Goal: Task Accomplishment & Management: Use online tool/utility

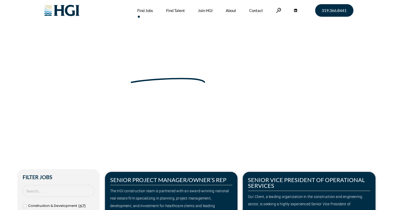
click at [25, 16] on div "319.366.8441 Find Jobs Find Talent Industries We Serve Accounting & Finance Con…" at bounding box center [197, 10] width 394 height 21
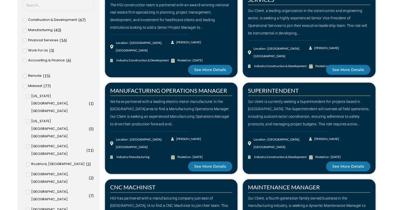
scroll to position [198, 0]
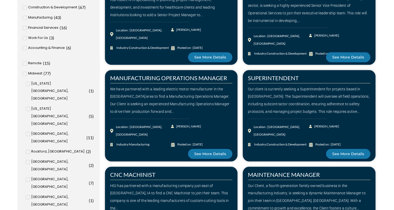
click at [43, 48] on span "Accounting & Finance" at bounding box center [46, 48] width 37 height 8
click at [0, 0] on input "Accounting & Finance ( 6 )" at bounding box center [0, 0] width 0 height 0
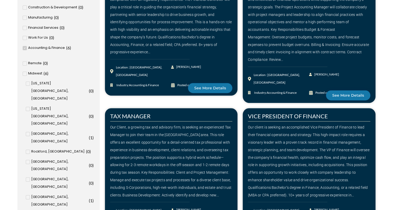
drag, startPoint x: 396, startPoint y: 85, endPoint x: 394, endPoint y: 68, distance: 17.9
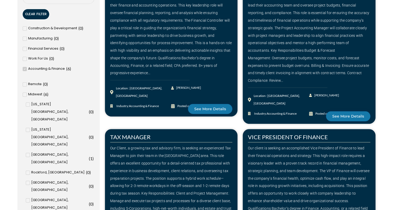
scroll to position [184, 0]
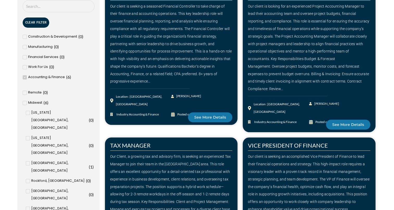
click at [26, 78] on span at bounding box center [25, 77] width 4 height 4
click at [0, 0] on input "Accounting & Finance ( 6 )" at bounding box center [0, 0] width 0 height 0
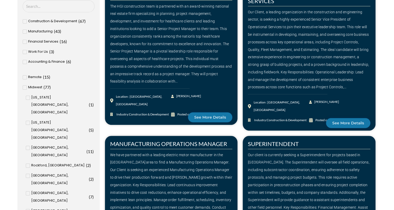
click at [0, 0] on input "[GEOGRAPHIC_DATA], [GEOGRAPHIC_DATA] ( 8 )" at bounding box center [0, 0] width 0 height 0
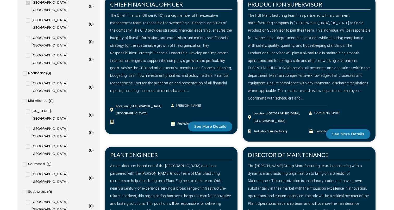
scroll to position [419, 0]
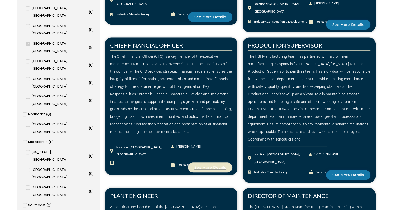
click at [211, 162] on link "See More Details" at bounding box center [210, 167] width 44 height 10
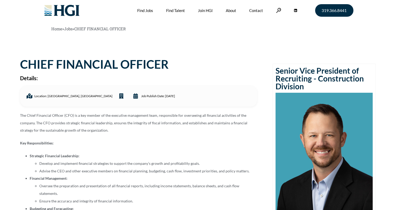
click at [144, 160] on li "Develop and implement financial strategies to support the company’s growth and …" at bounding box center [148, 164] width 218 height 8
